Goal: Navigation & Orientation: Find specific page/section

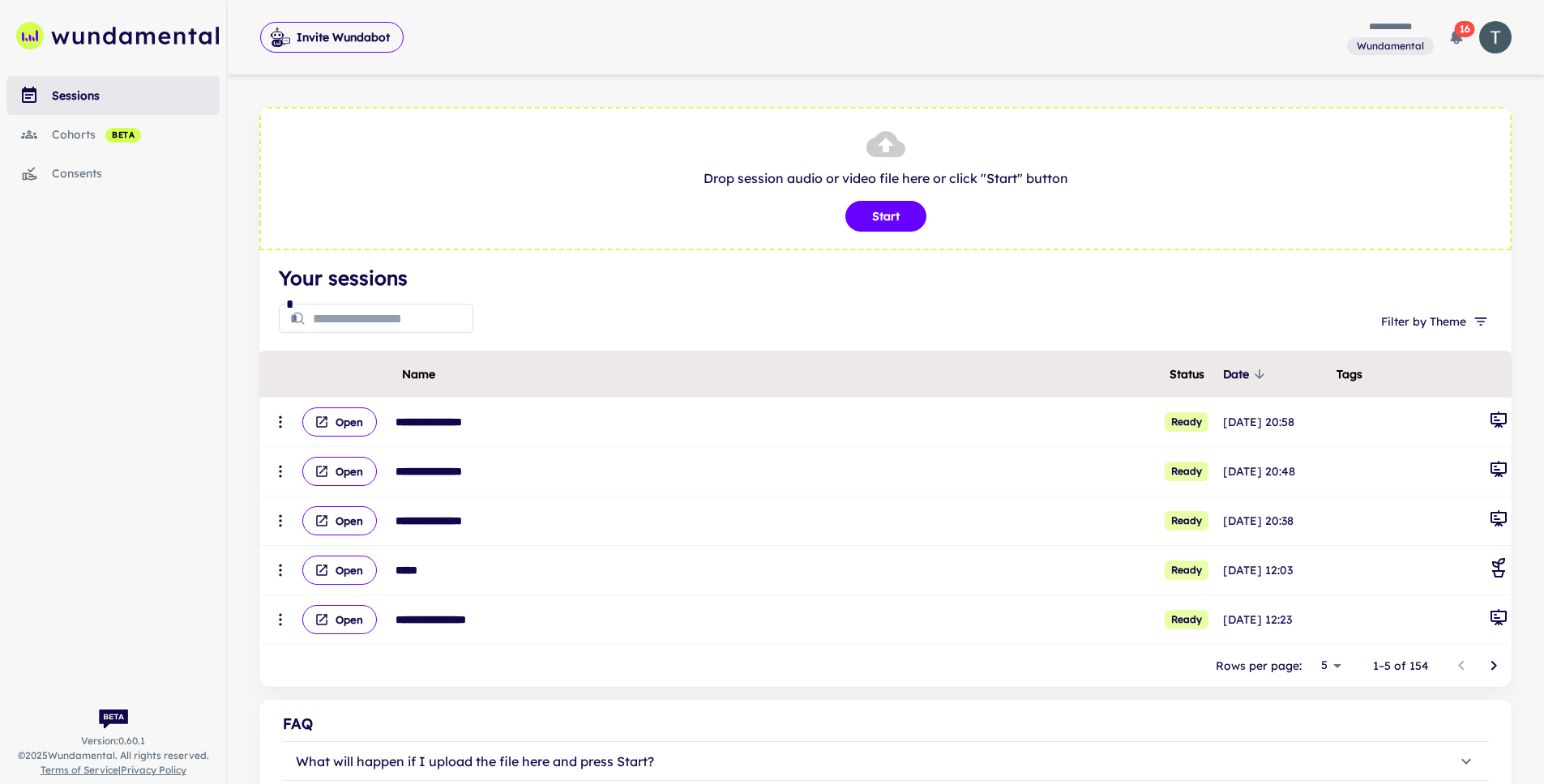
click at [151, 41] on icon "scrollable content" at bounding box center [117, 35] width 203 height 71
